Goal: Task Accomplishment & Management: Manage account settings

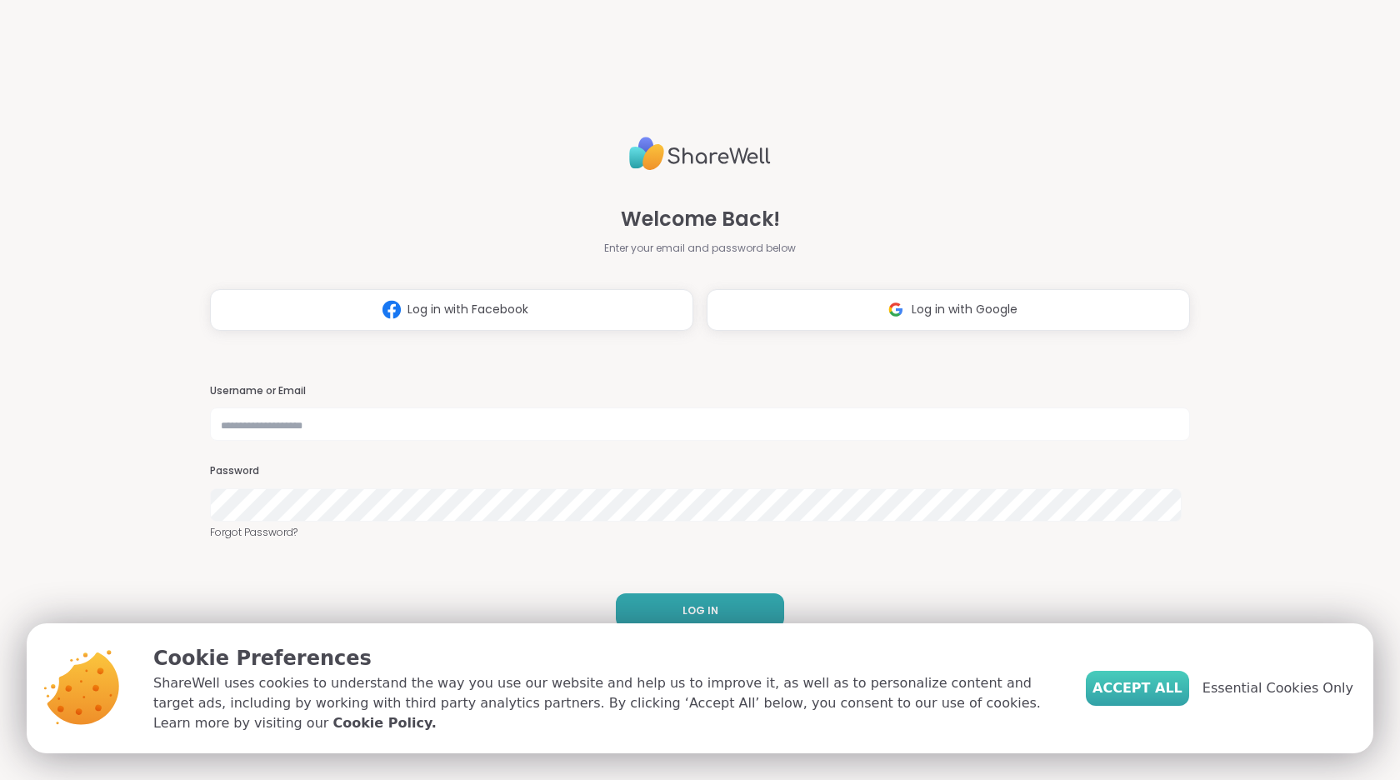
click at [1162, 696] on span "Accept All" at bounding box center [1138, 689] width 90 height 20
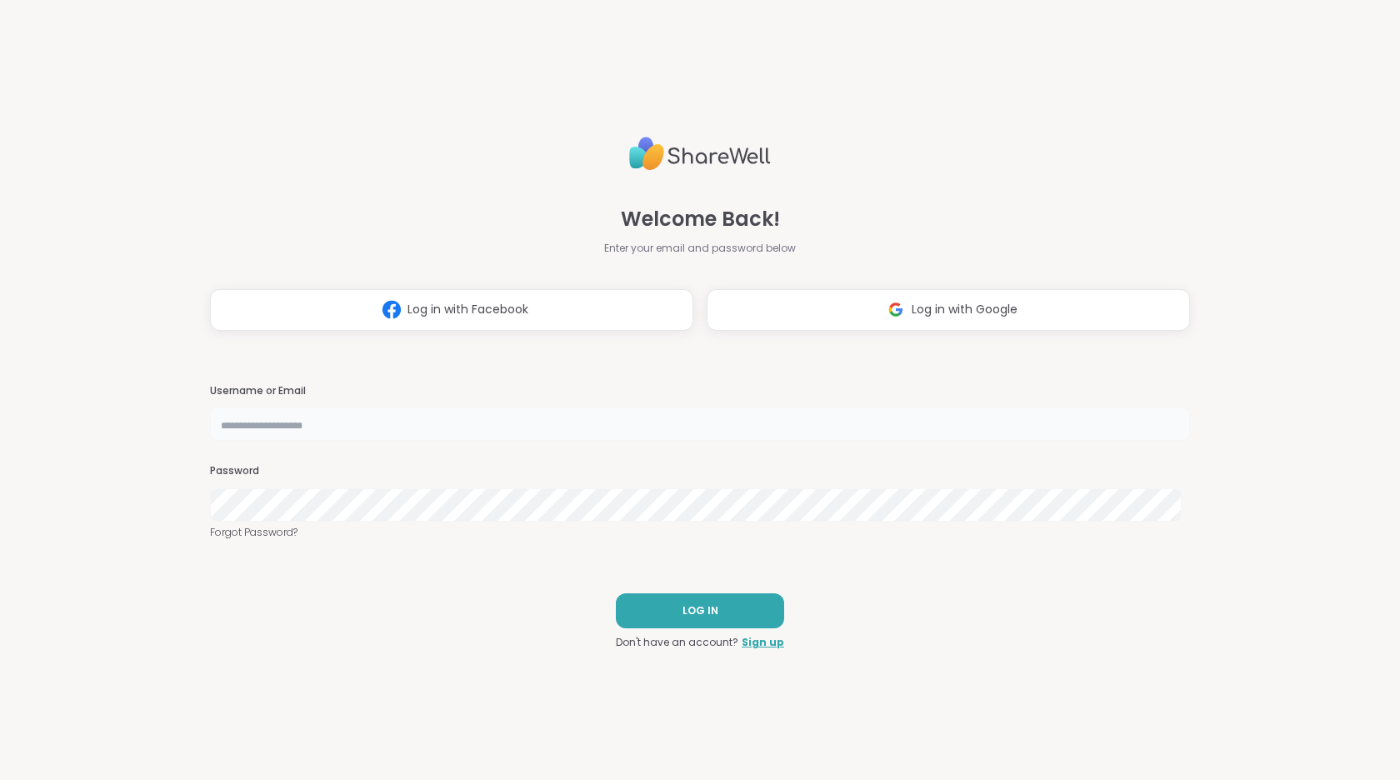
click at [581, 428] on input "text" at bounding box center [700, 424] width 980 height 33
type input "**********"
click at [697, 612] on span "LOG IN" at bounding box center [701, 611] width 36 height 15
